Goal: Navigation & Orientation: Find specific page/section

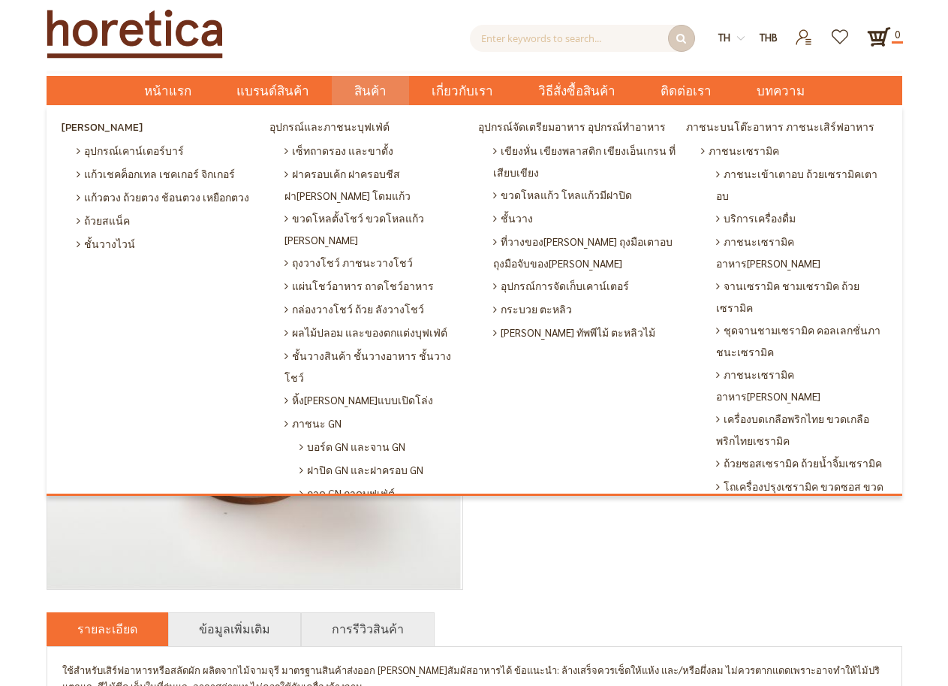
click at [381, 92] on span "สินค้า" at bounding box center [370, 91] width 32 height 31
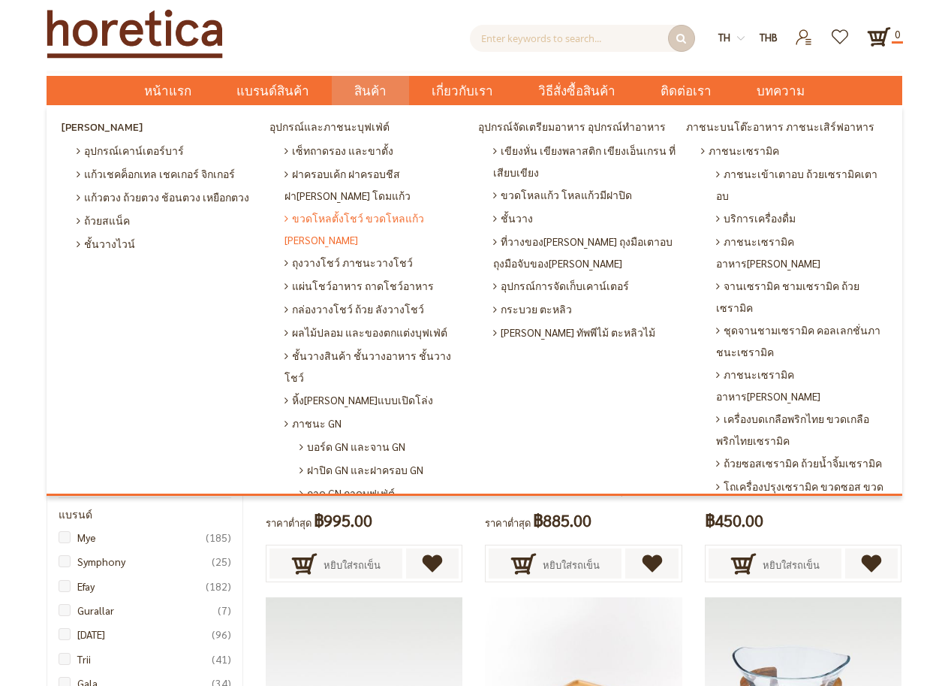
click at [392, 221] on span "ขวดโหลตั้งโชว์ ขวดโหลแก้ว [PERSON_NAME]" at bounding box center [378, 228] width 186 height 44
click at [380, 92] on span "สินค้า" at bounding box center [370, 91] width 32 height 31
click at [552, 197] on span "ขวดโหลแก้ว โหลแก้วมีฝาปิด" at bounding box center [562, 194] width 139 height 23
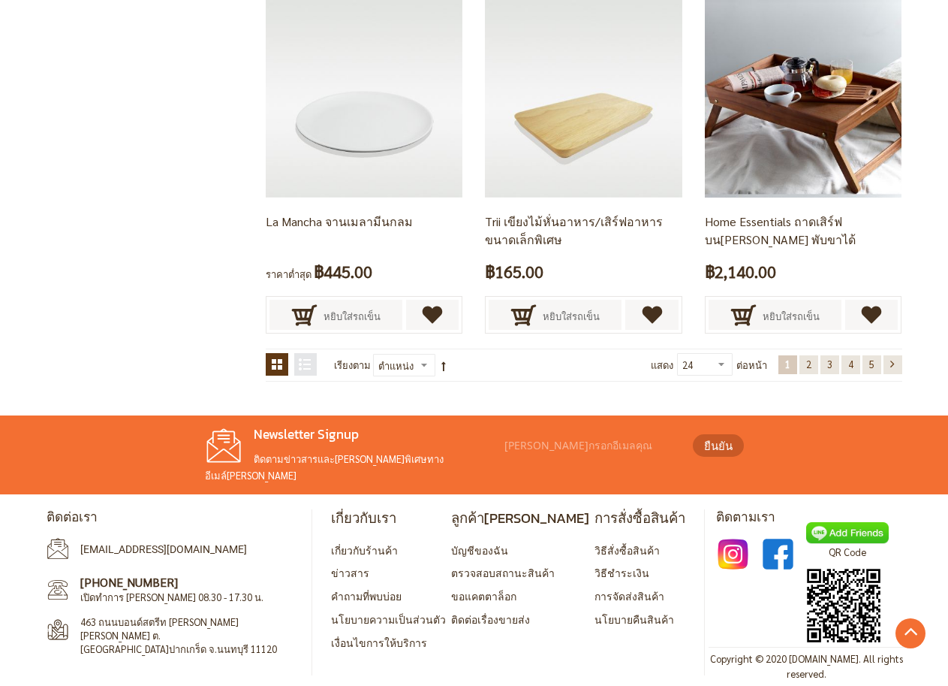
scroll to position [2693, 0]
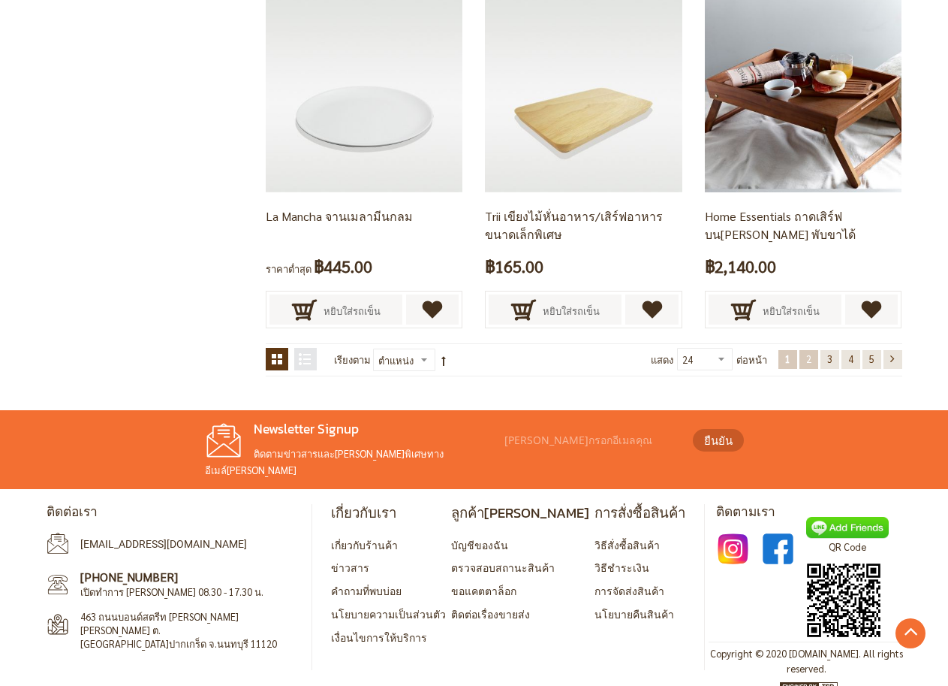
click at [803, 362] on link "หน้า 2" at bounding box center [809, 359] width 19 height 19
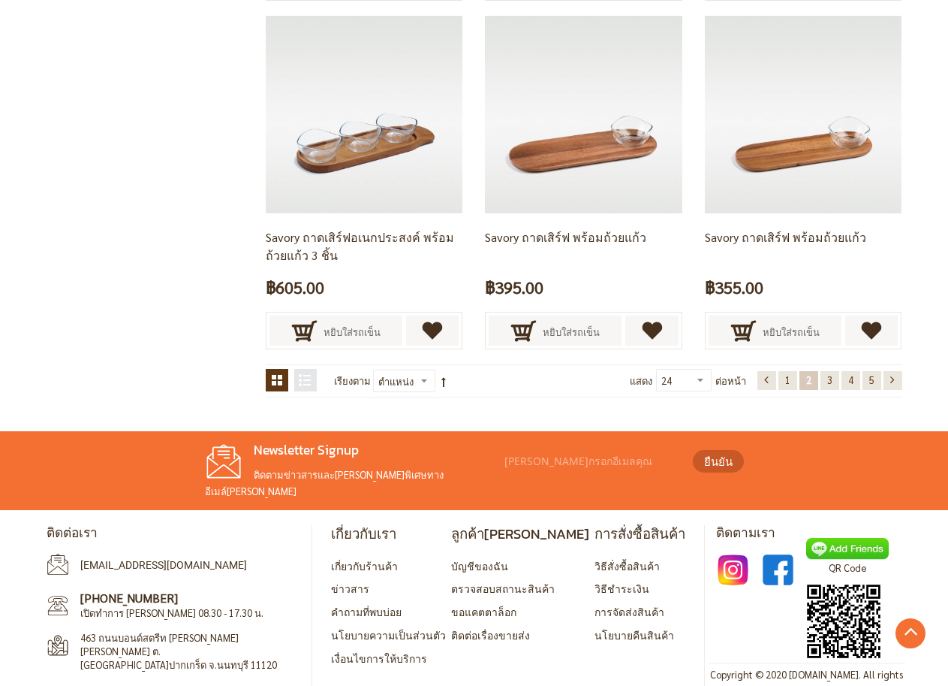
scroll to position [2693, 0]
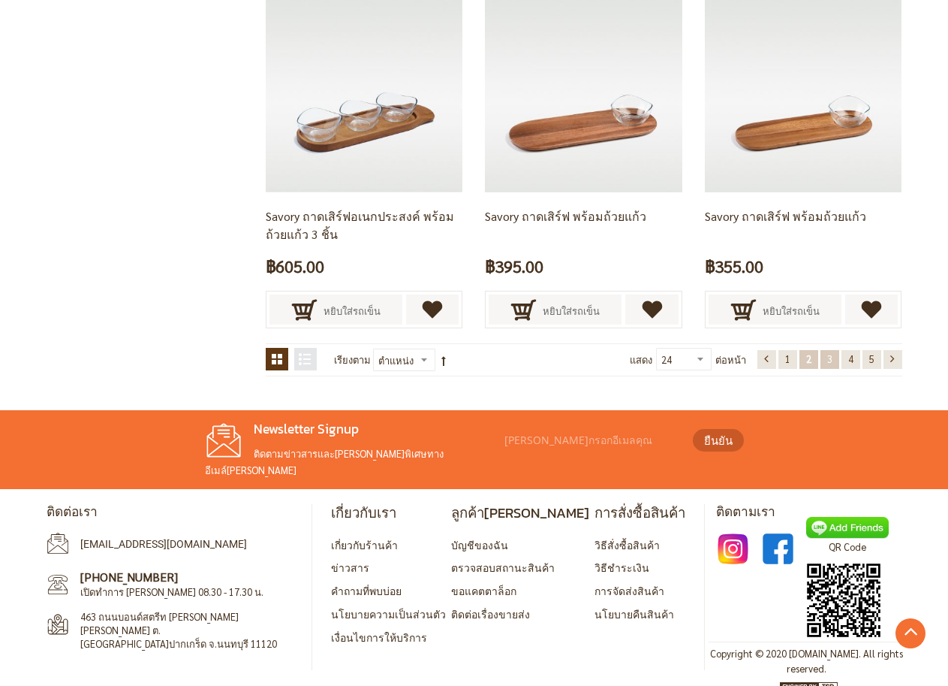
click at [827, 358] on span "3" at bounding box center [829, 358] width 5 height 13
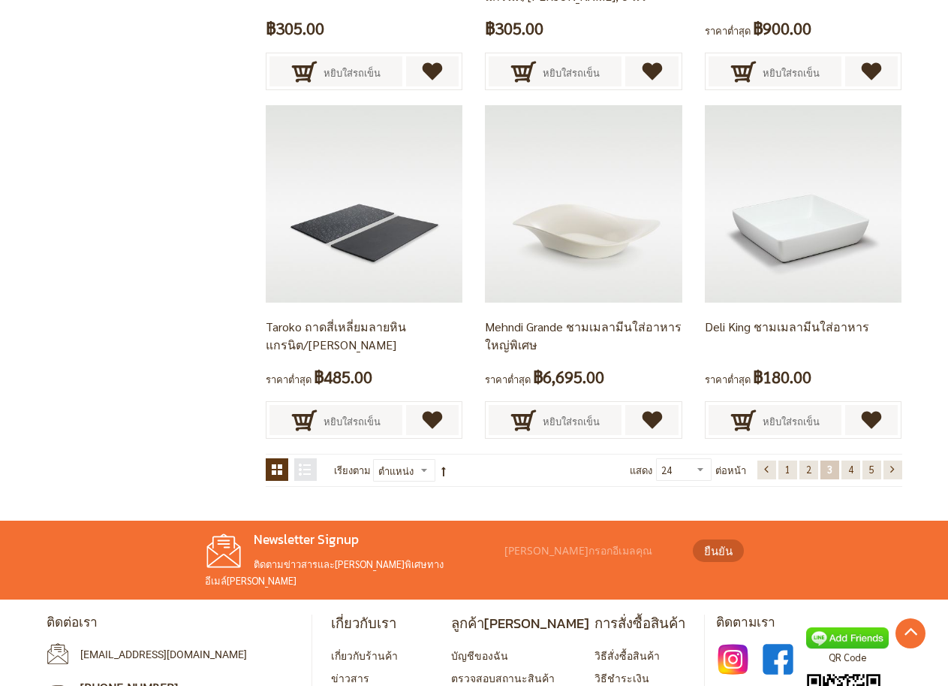
scroll to position [2607, 0]
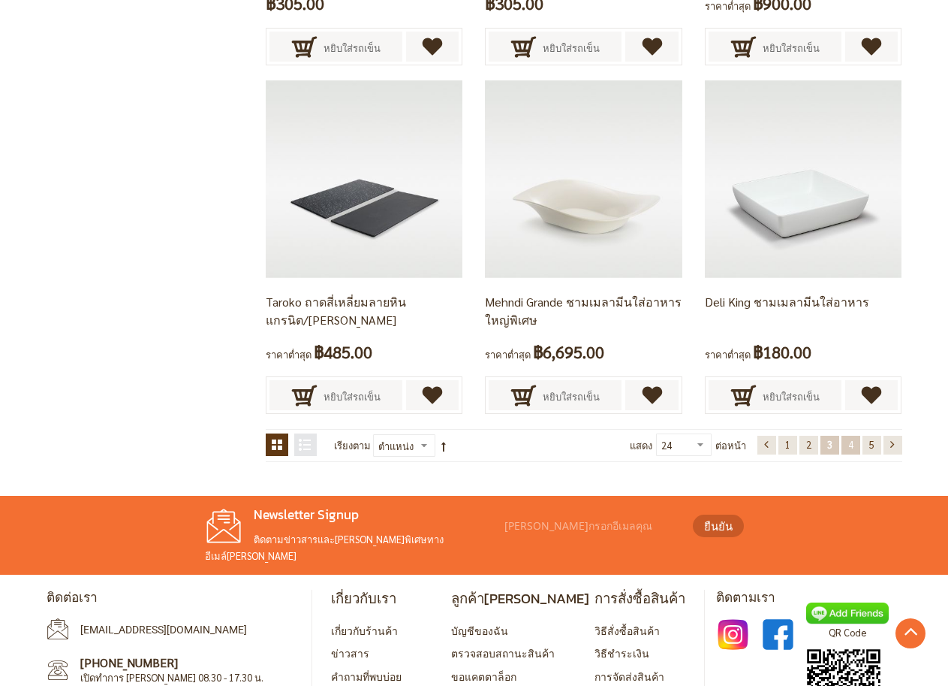
click at [848, 445] on span "4" at bounding box center [850, 444] width 5 height 13
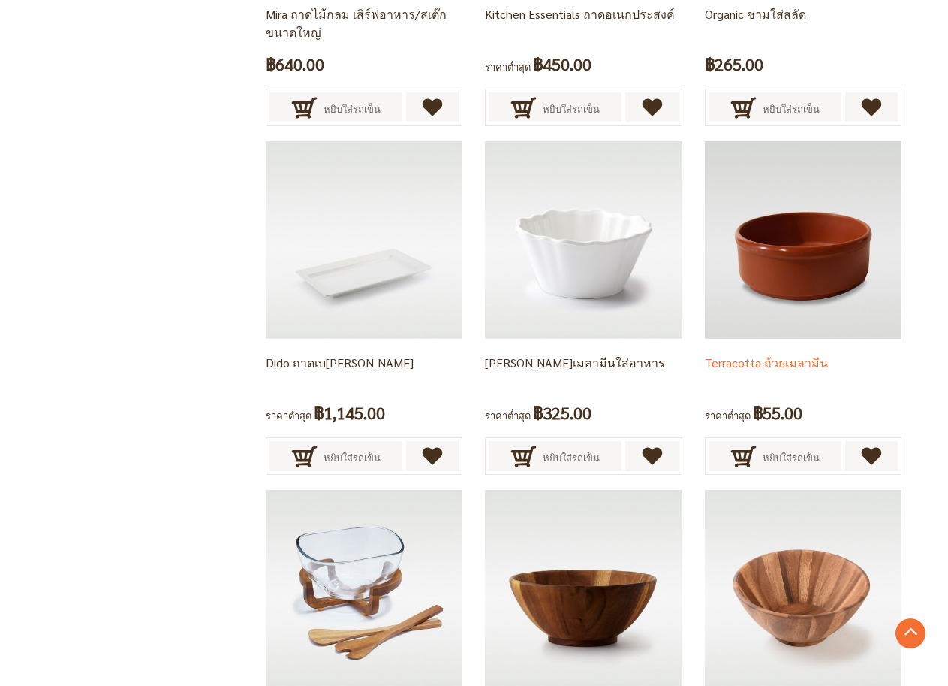
scroll to position [2382, 0]
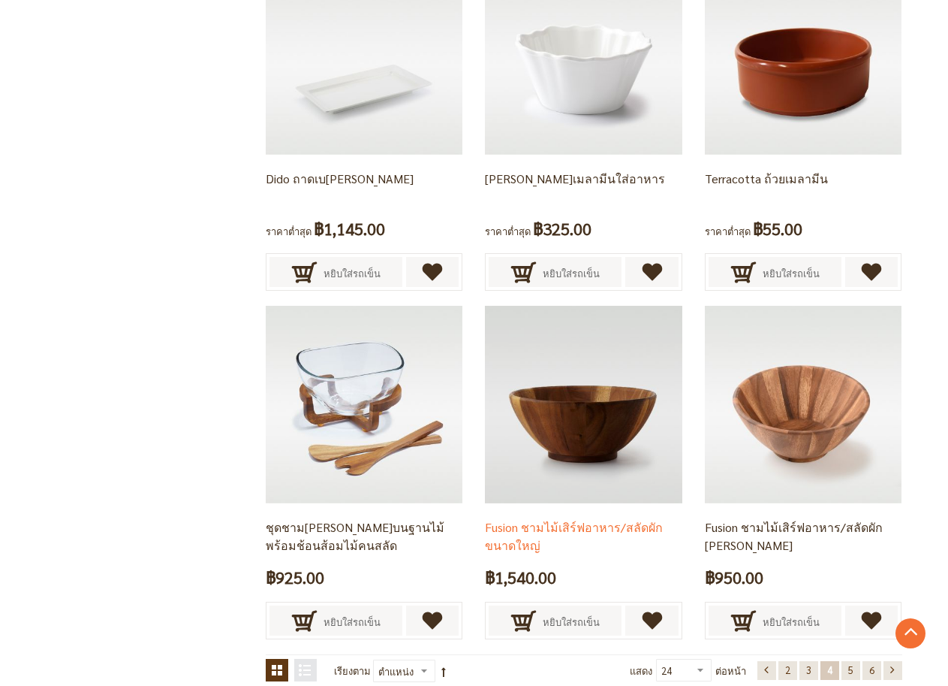
click at [605, 421] on img at bounding box center [583, 404] width 197 height 197
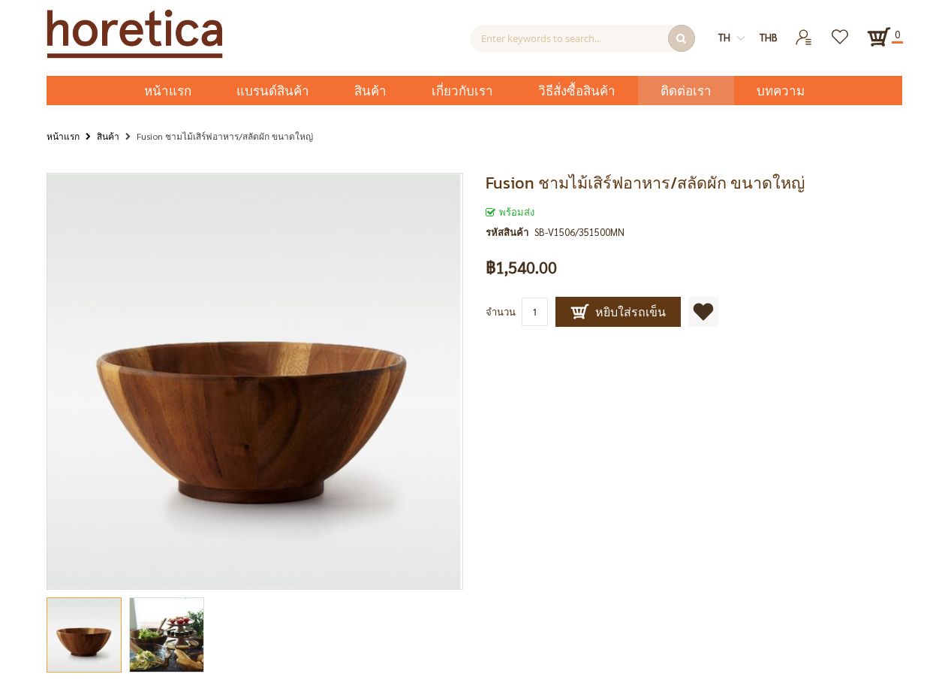
click at [687, 93] on span "ติดต่อเรา" at bounding box center [686, 91] width 51 height 31
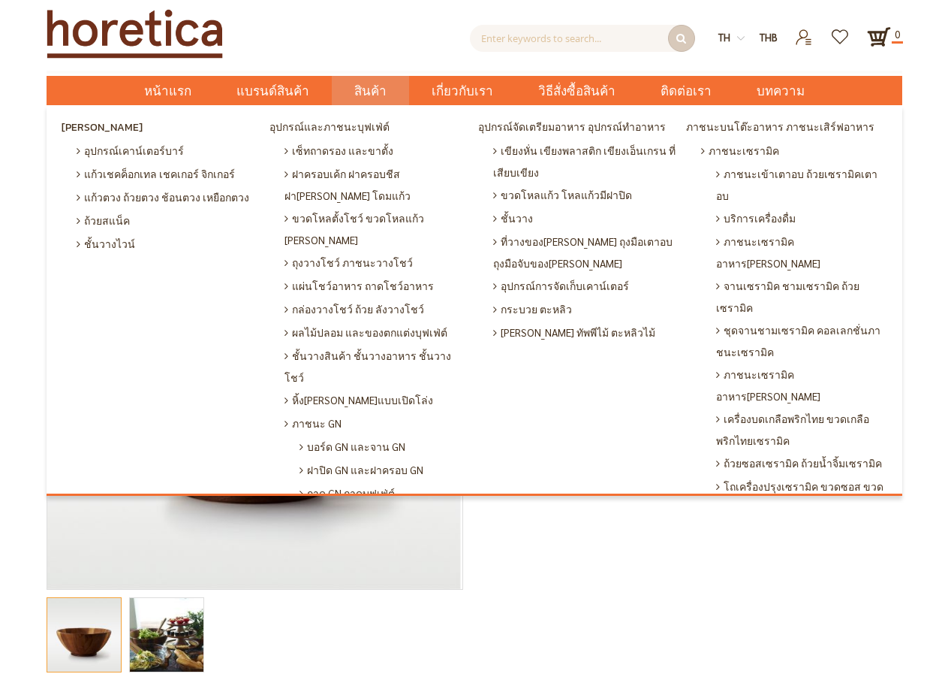
click at [381, 88] on span "สินค้า" at bounding box center [370, 91] width 32 height 31
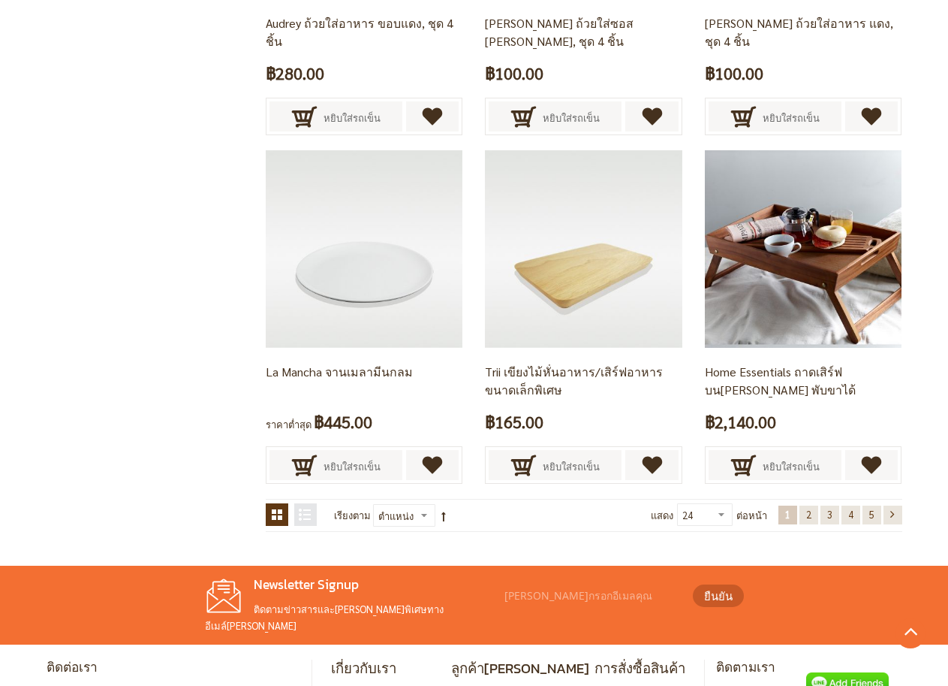
scroll to position [2553, 0]
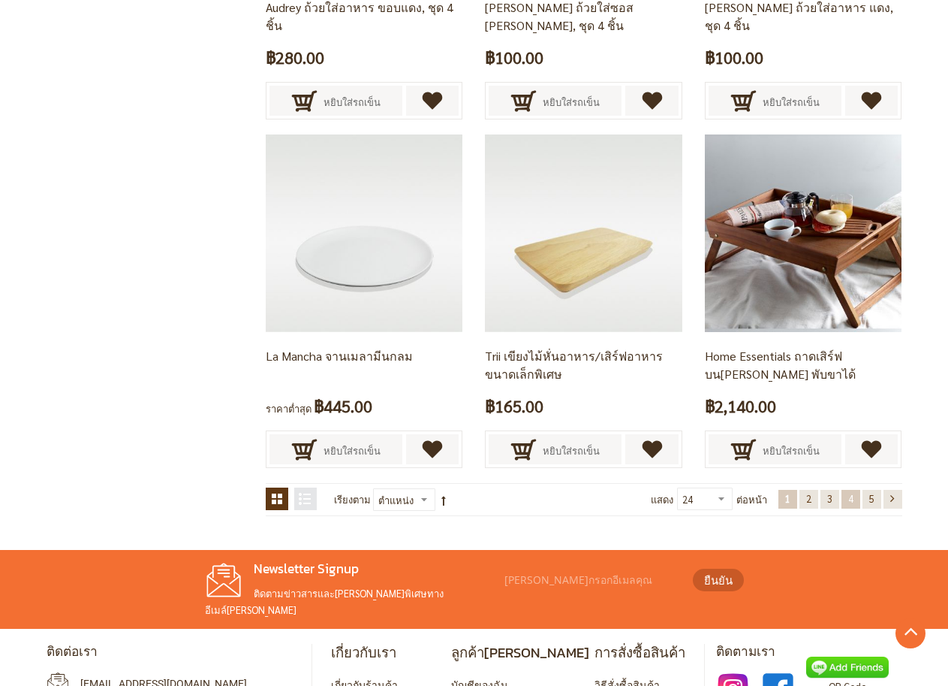
click at [849, 502] on span "4" at bounding box center [850, 498] width 5 height 13
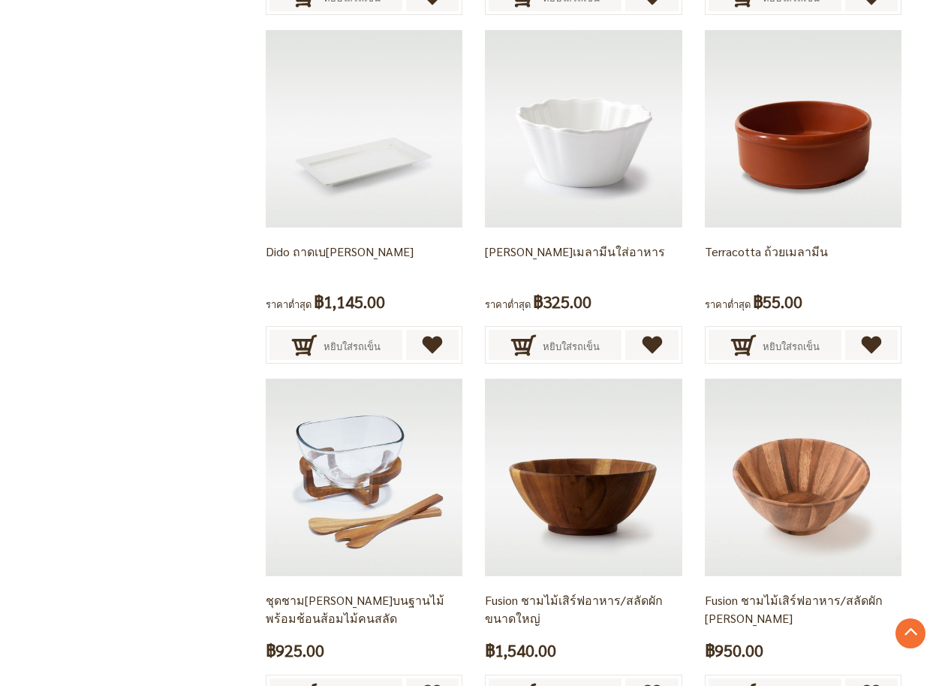
scroll to position [2532, 0]
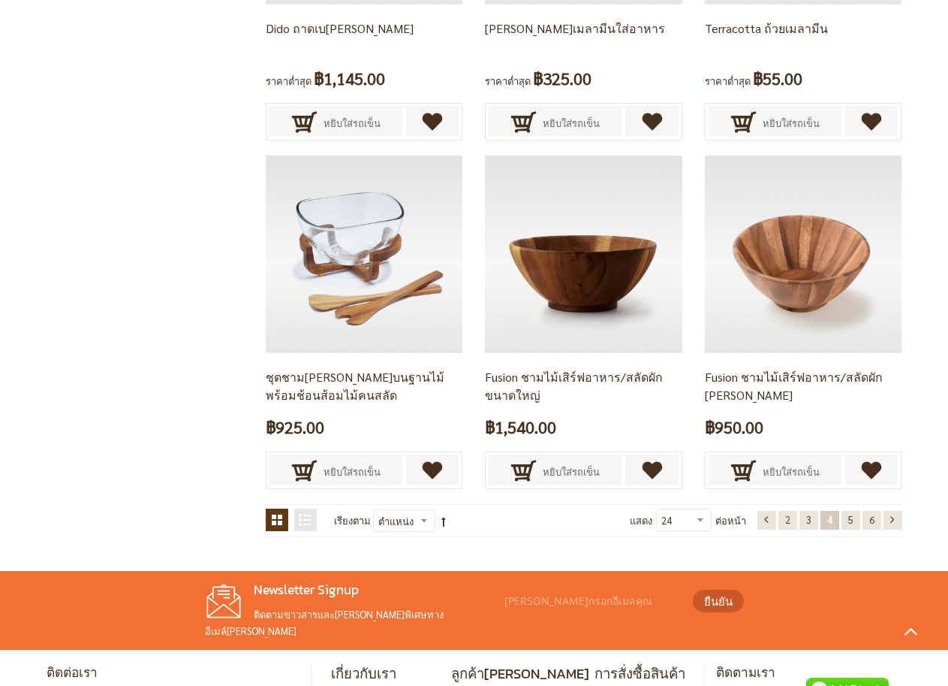
click at [848, 520] on span "5" at bounding box center [850, 519] width 5 height 13
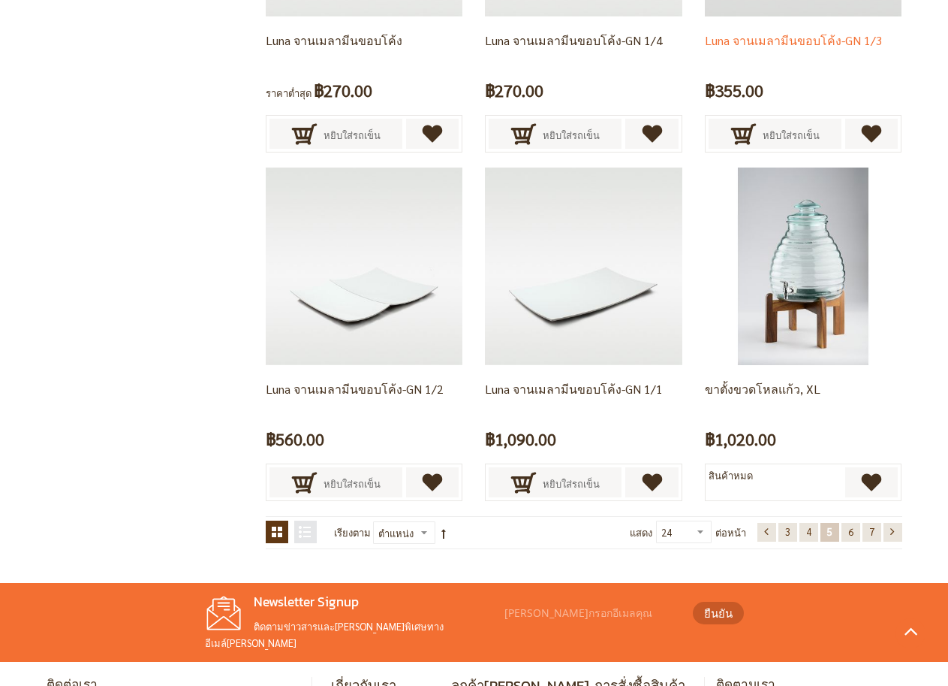
scroll to position [2532, 0]
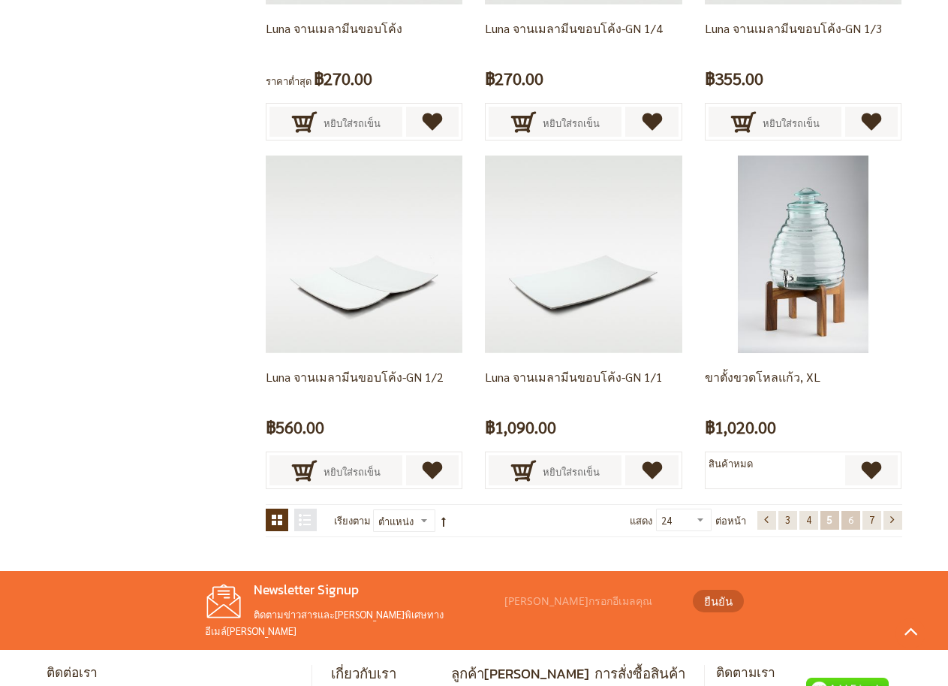
click at [851, 523] on span "6" at bounding box center [850, 519] width 5 height 13
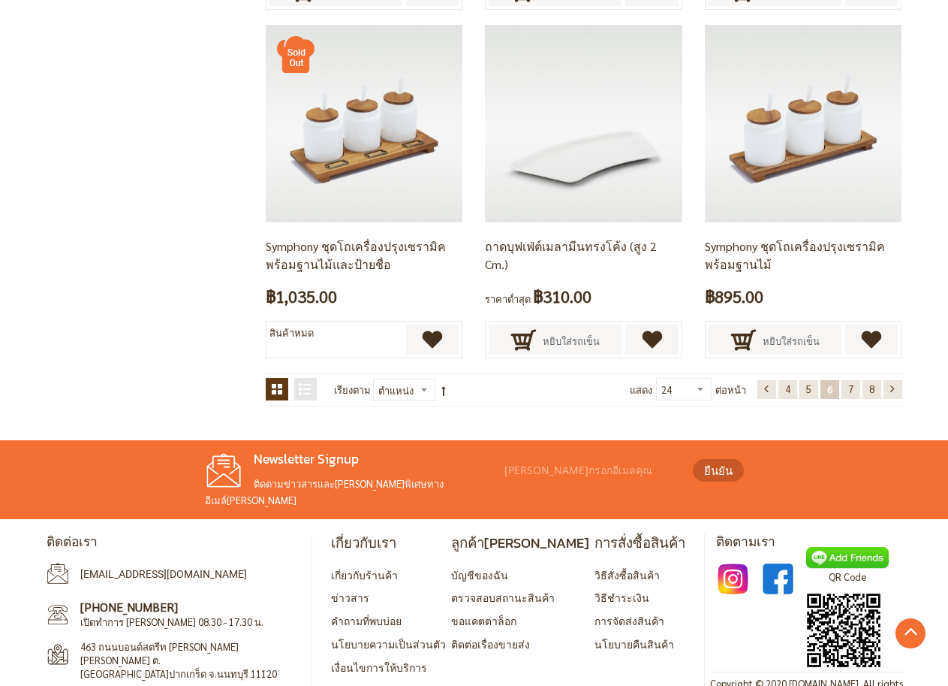
scroll to position [2693, 0]
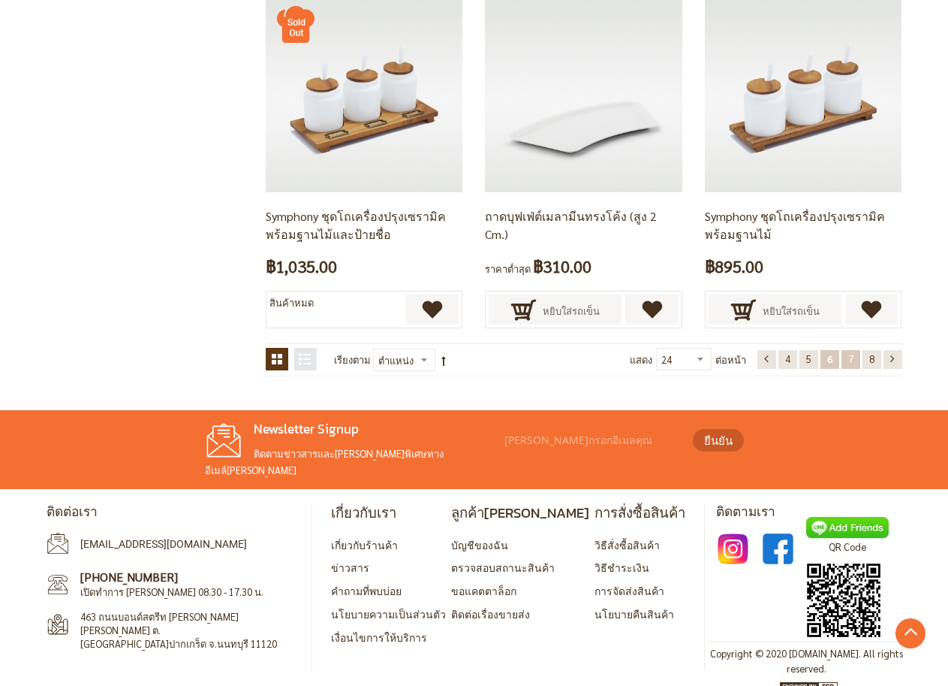
click at [849, 360] on span "7" at bounding box center [850, 358] width 5 height 13
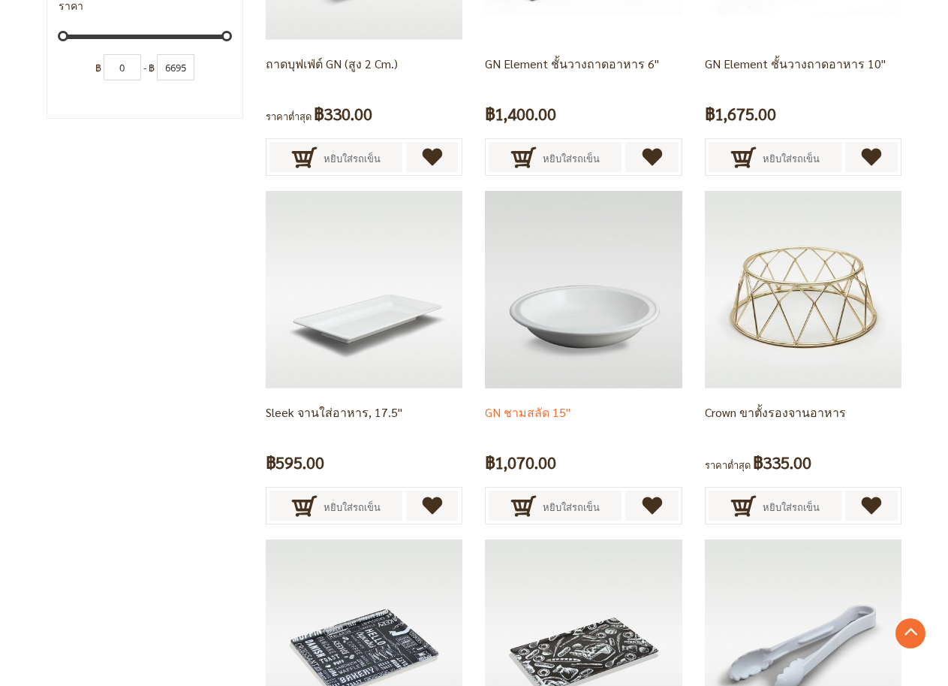
scroll to position [1802, 0]
